Goal: Check status: Check status

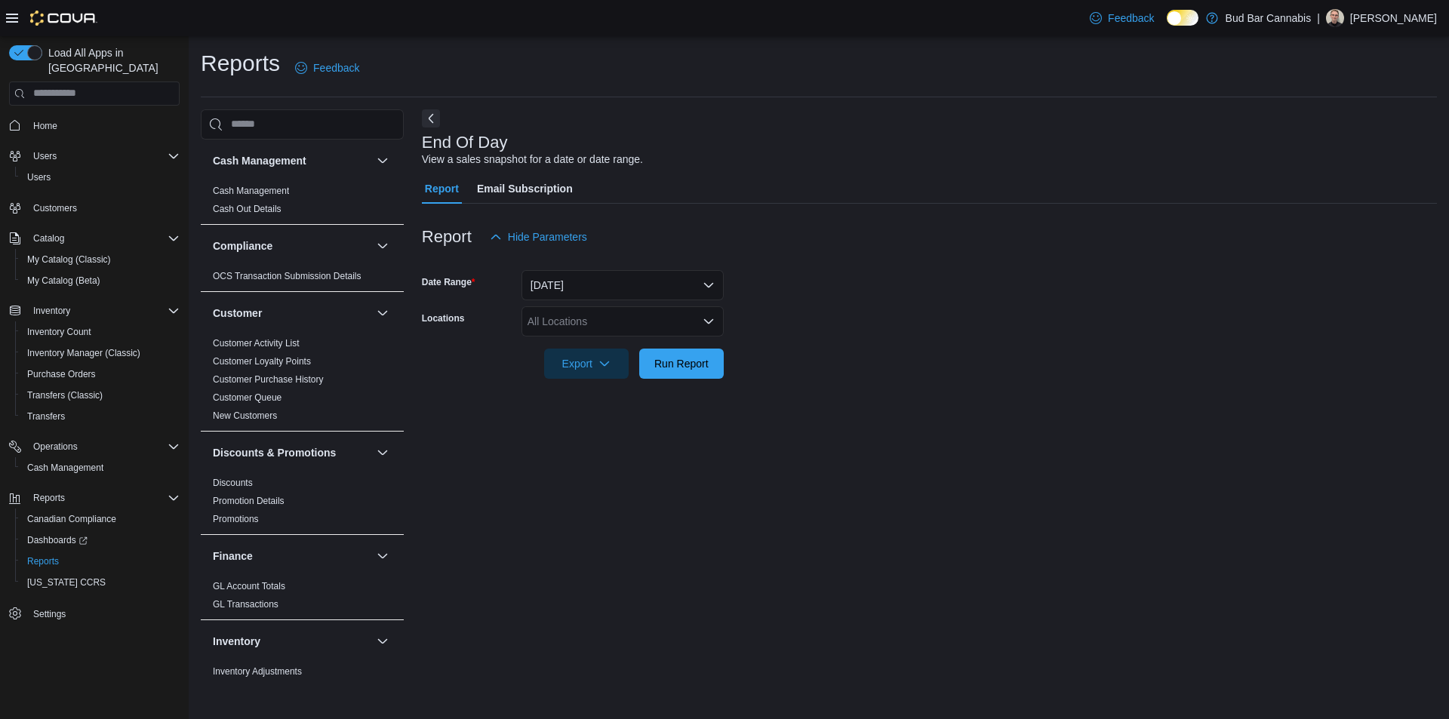
click at [561, 317] on div "All Locations" at bounding box center [622, 321] width 202 height 30
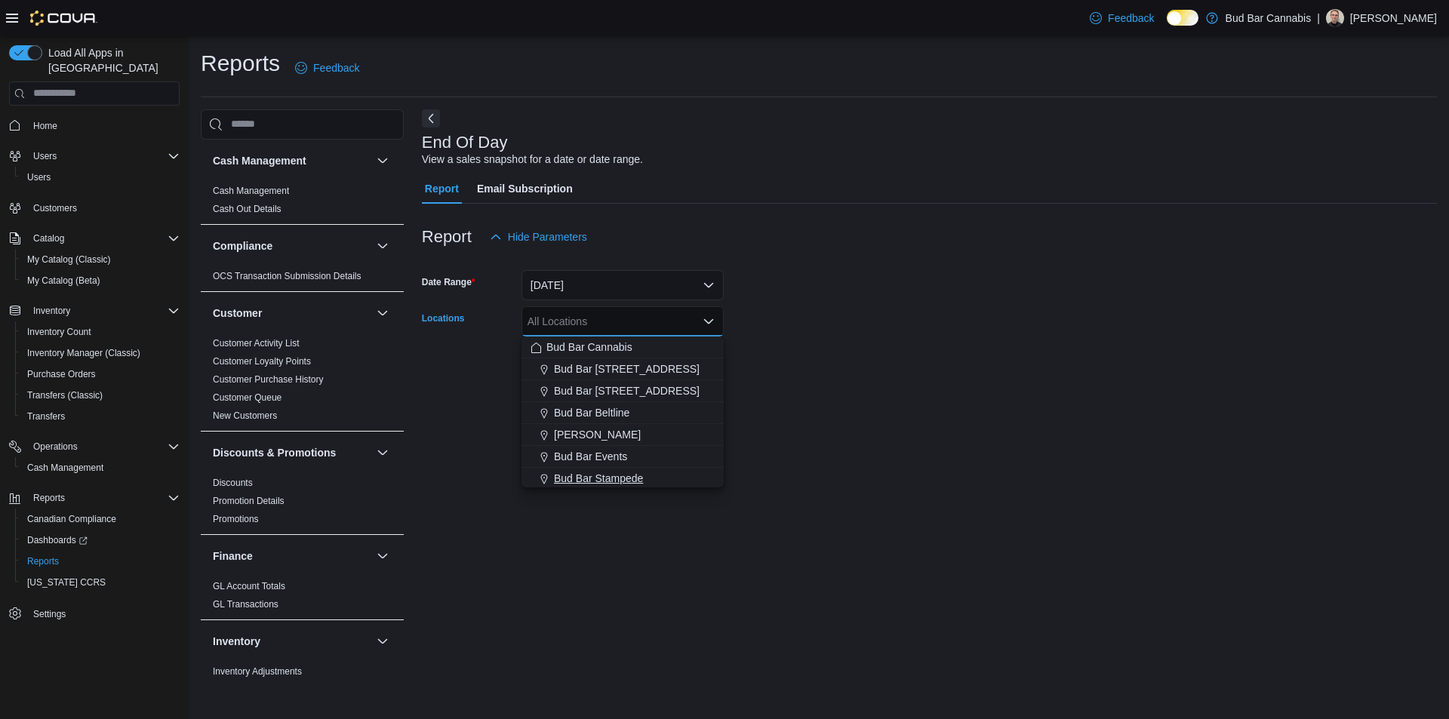
click at [605, 474] on span "Bud Bar Stampede" at bounding box center [598, 478] width 89 height 15
click at [626, 287] on button "[DATE]" at bounding box center [622, 285] width 202 height 30
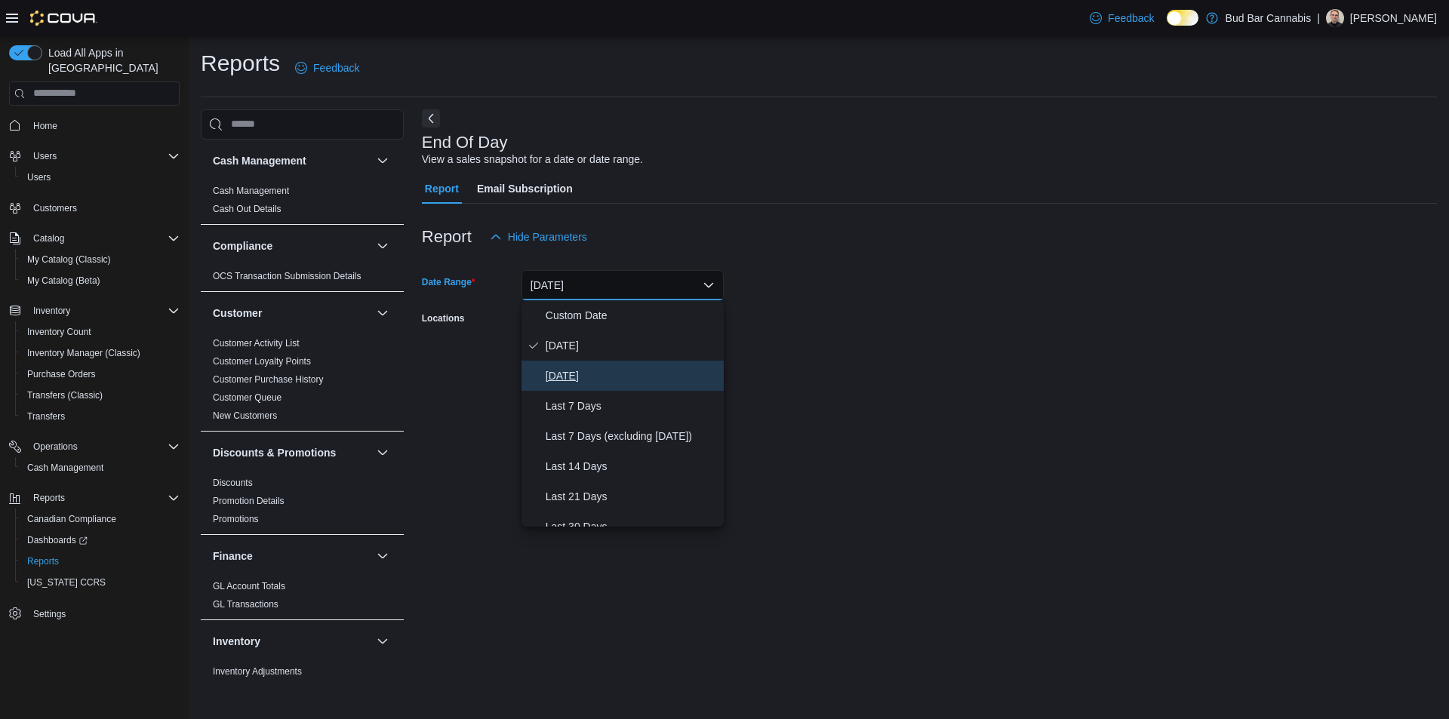
click at [614, 373] on span "[DATE]" at bounding box center [632, 376] width 172 height 18
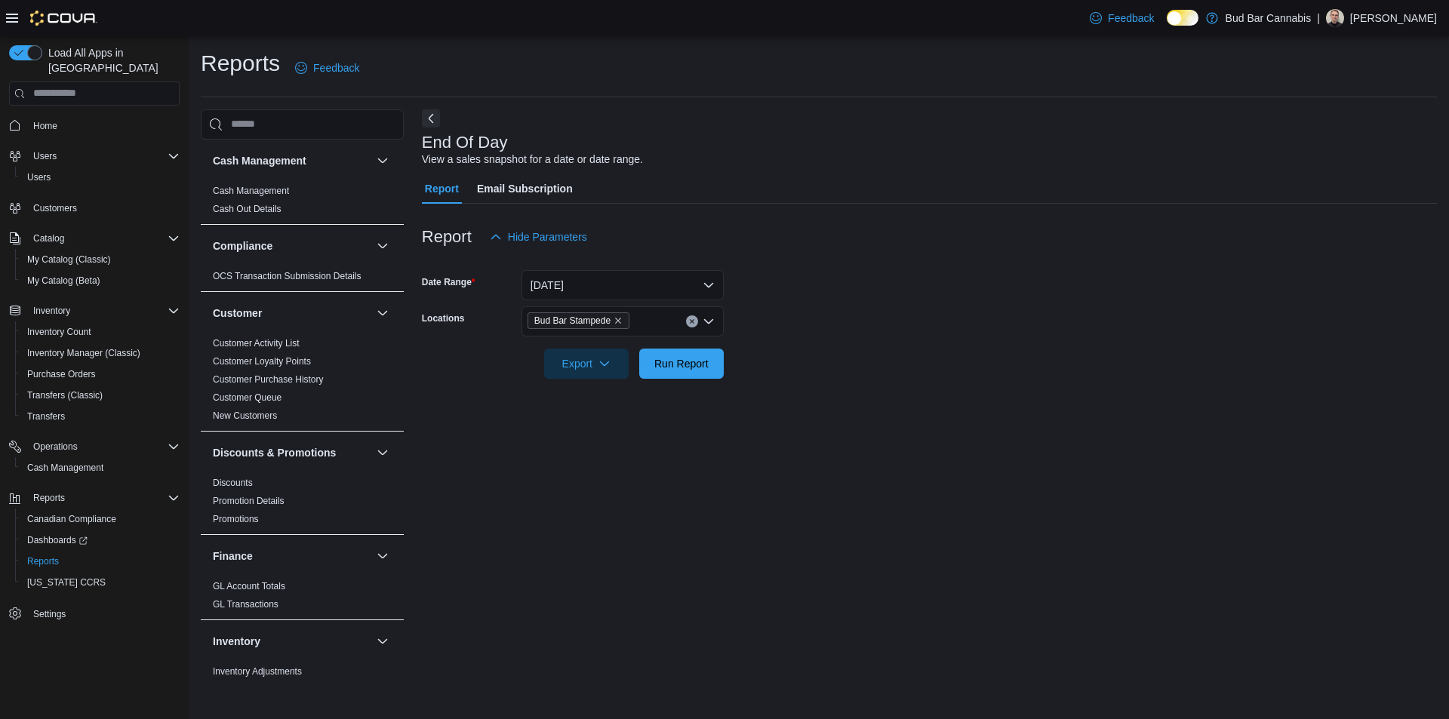
click at [825, 335] on form "Date Range [DATE] Locations Bud Bar Stampede Export Run Report" at bounding box center [929, 315] width 1015 height 127
drag, startPoint x: 690, startPoint y: 358, endPoint x: 796, endPoint y: 359, distance: 105.6
click at [691, 359] on span "Run Report" at bounding box center [681, 363] width 54 height 15
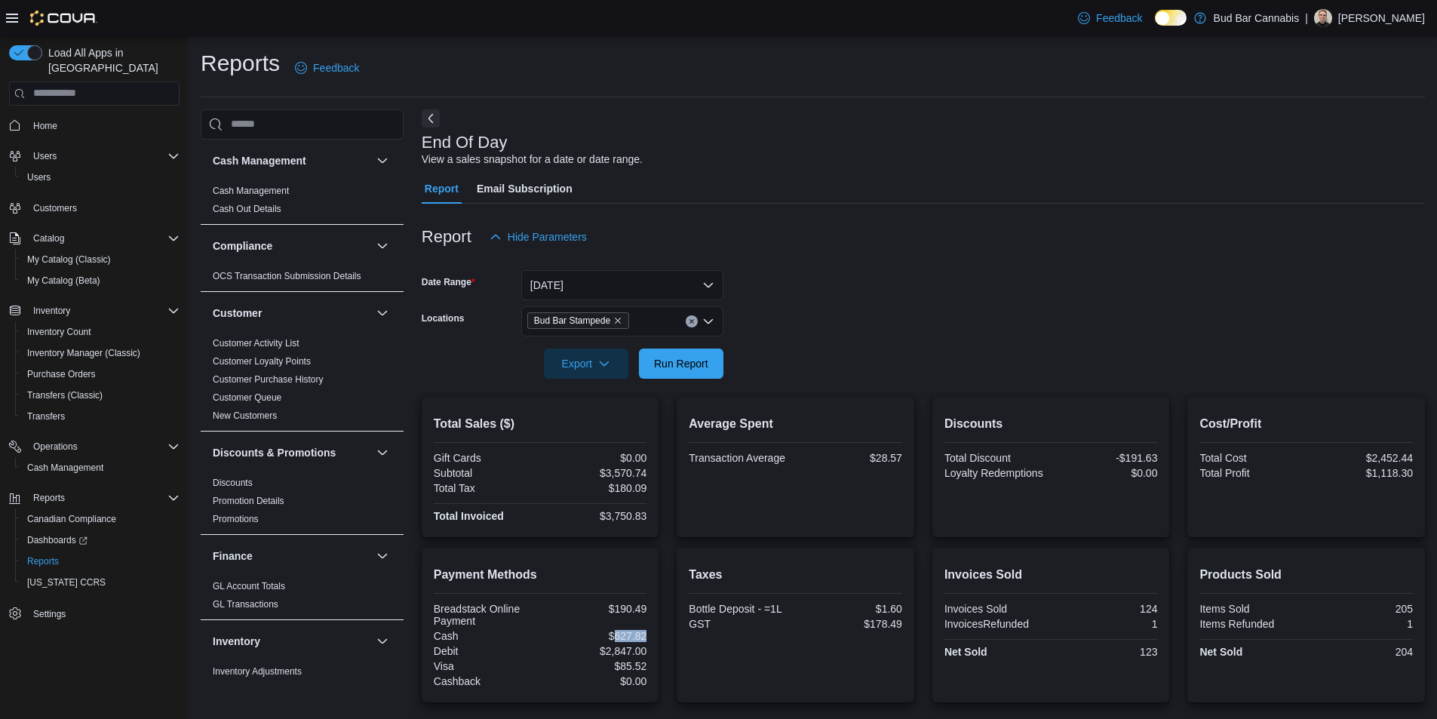
drag, startPoint x: 616, startPoint y: 636, endPoint x: 652, endPoint y: 636, distance: 36.2
click at [652, 636] on div "Payment Methods Breadstack Online Payment $190.49 Cash $627.82 Debit $2,847.00 …" at bounding box center [541, 625] width 238 height 155
copy div "627.82"
